Goal: Download file/media

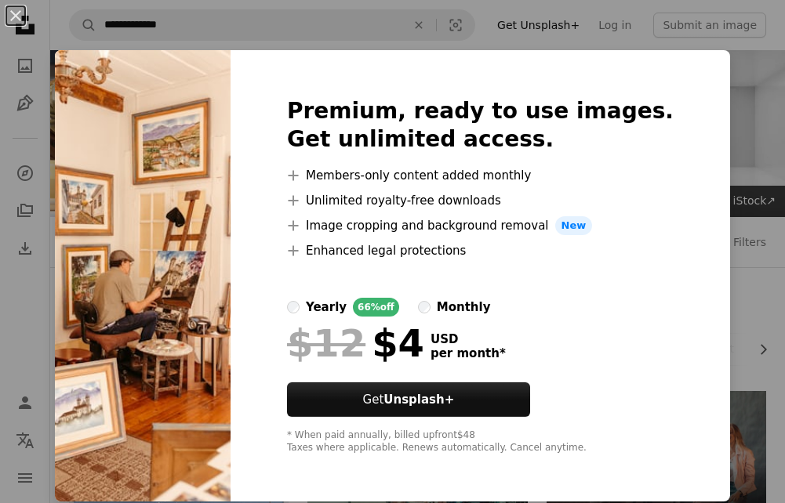
scroll to position [5081, 0]
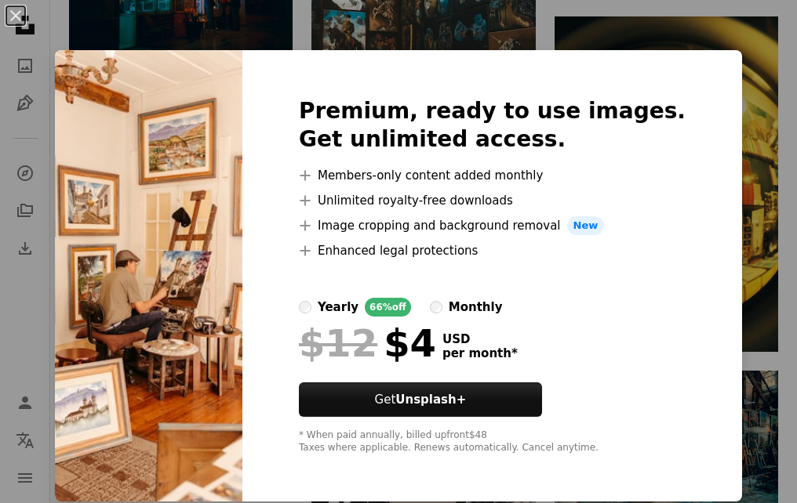
click at [164, 124] on img at bounding box center [148, 276] width 187 height 452
click at [242, 372] on img at bounding box center [148, 276] width 187 height 452
click at [242, 371] on img at bounding box center [148, 276] width 187 height 452
click at [242, 369] on img at bounding box center [148, 276] width 187 height 452
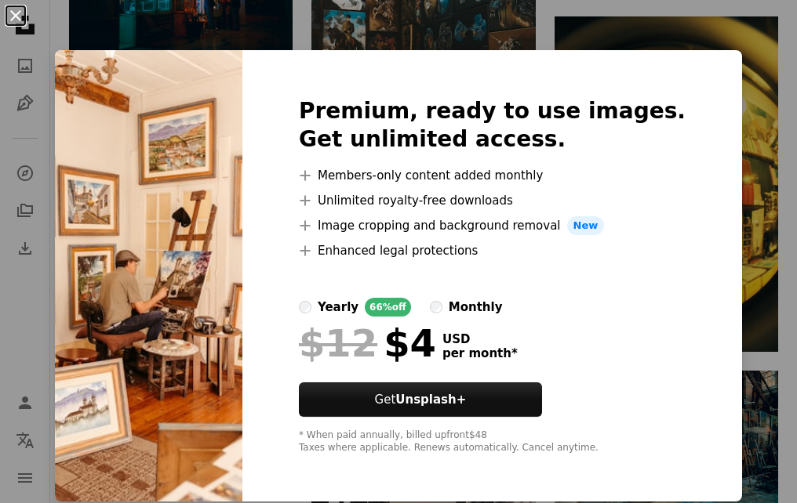
click at [17, 6] on button "An X shape" at bounding box center [15, 15] width 19 height 19
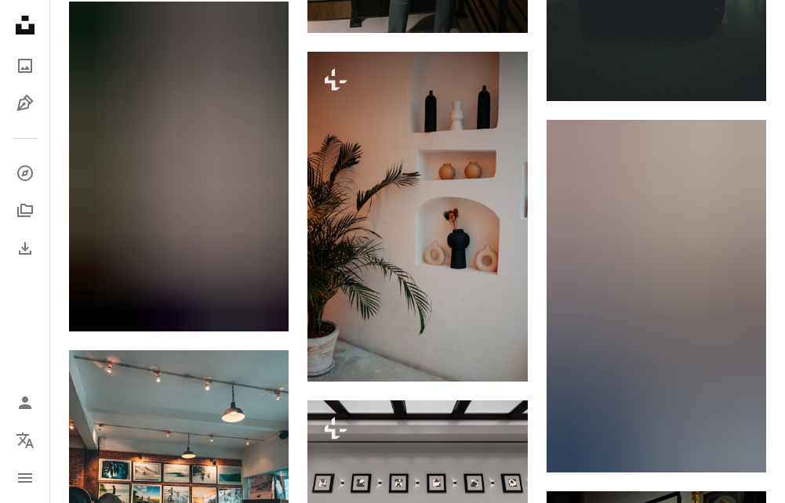
scroll to position [11432, 0]
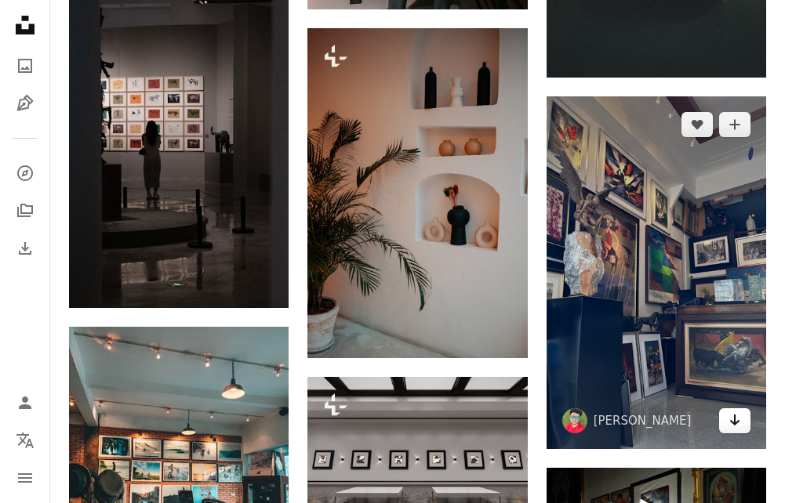
click at [742, 420] on link "Arrow pointing down" at bounding box center [734, 421] width 31 height 25
